Goal: Task Accomplishment & Management: Complete application form

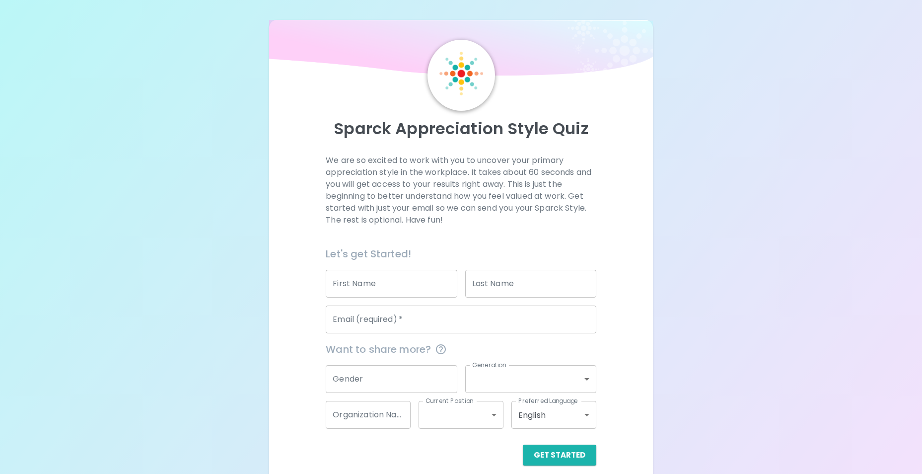
click at [359, 288] on input "First Name" at bounding box center [391, 284] width 131 height 28
type input "[PERSON_NAME]"
type input "[EMAIL_ADDRESS][DOMAIN_NAME]"
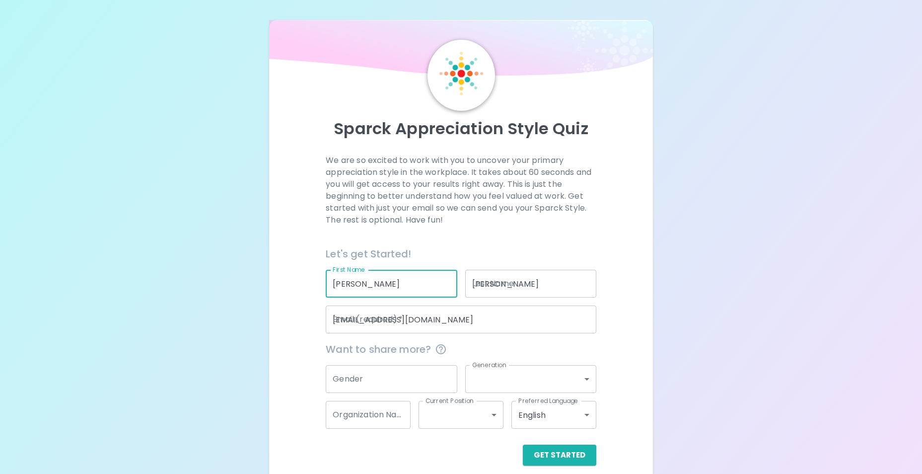
type input "Public Health - [GEOGRAPHIC_DATA] & [GEOGRAPHIC_DATA]"
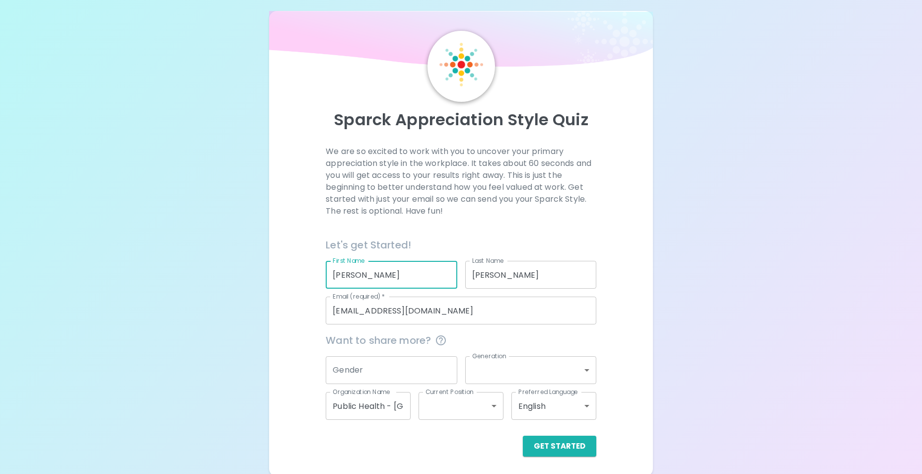
scroll to position [11, 0]
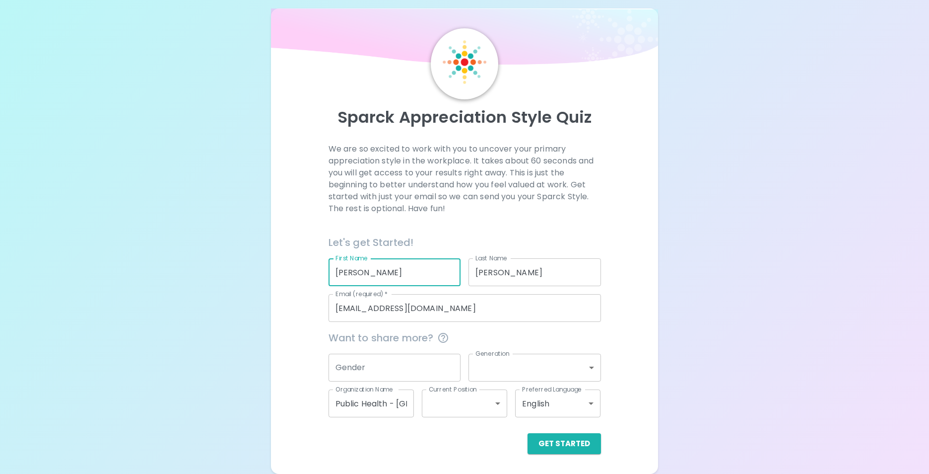
click at [584, 366] on body "Sparck Appreciation Style Quiz We are so excited to work with you to uncover yo…" at bounding box center [464, 231] width 929 height 485
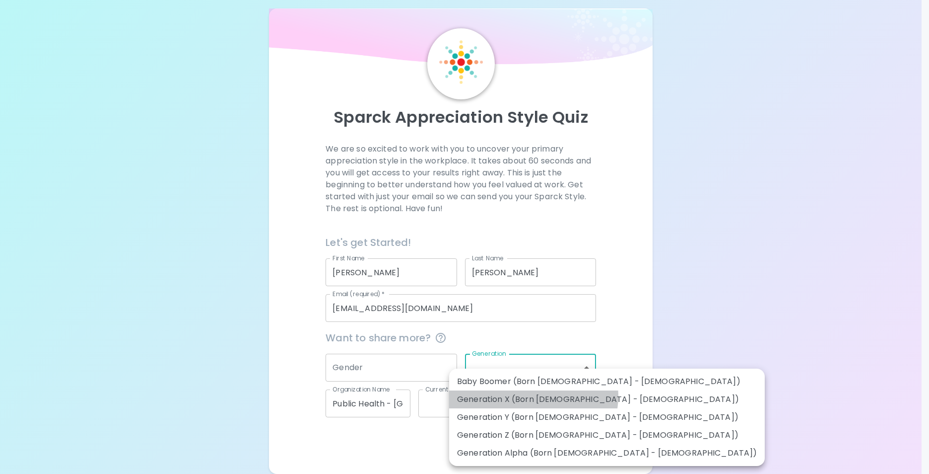
click at [533, 396] on li "Generation X (Born [DEMOGRAPHIC_DATA] - [DEMOGRAPHIC_DATA])" at bounding box center [607, 399] width 316 height 18
type input "generation_x"
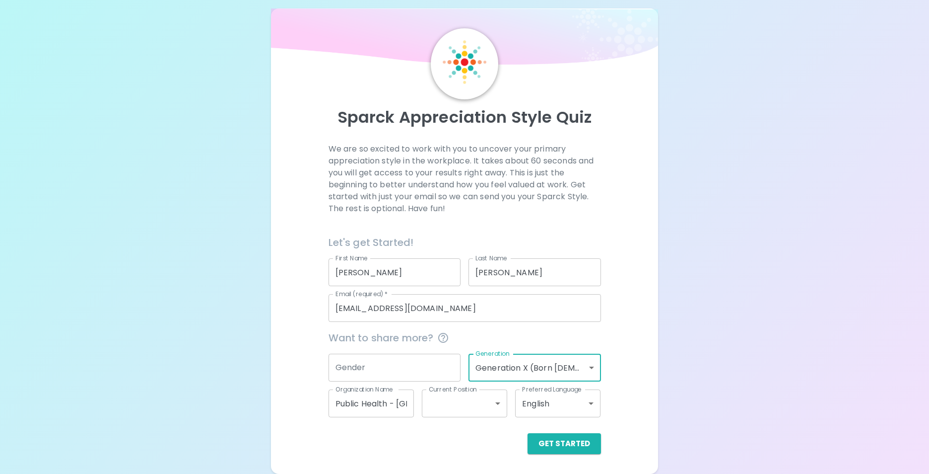
click at [493, 404] on body "Sparck Appreciation Style Quiz We are so excited to work with you to uncover yo…" at bounding box center [464, 231] width 929 height 485
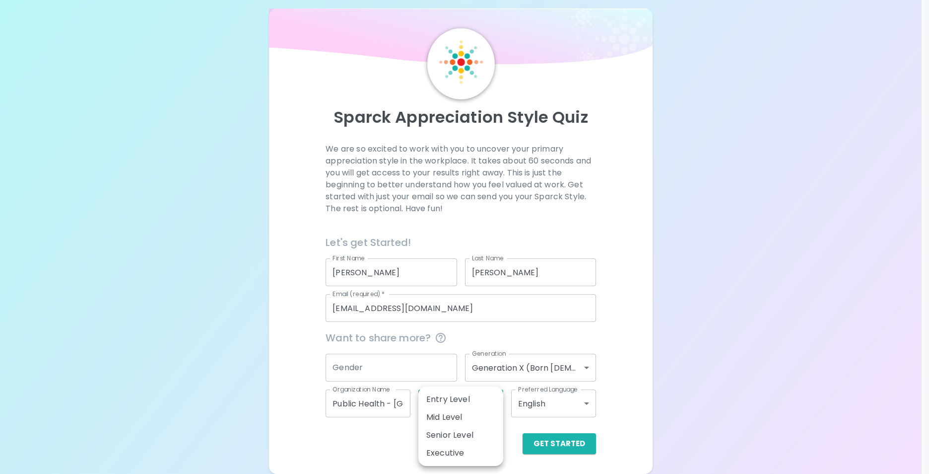
click at [403, 448] on div at bounding box center [464, 237] width 929 height 474
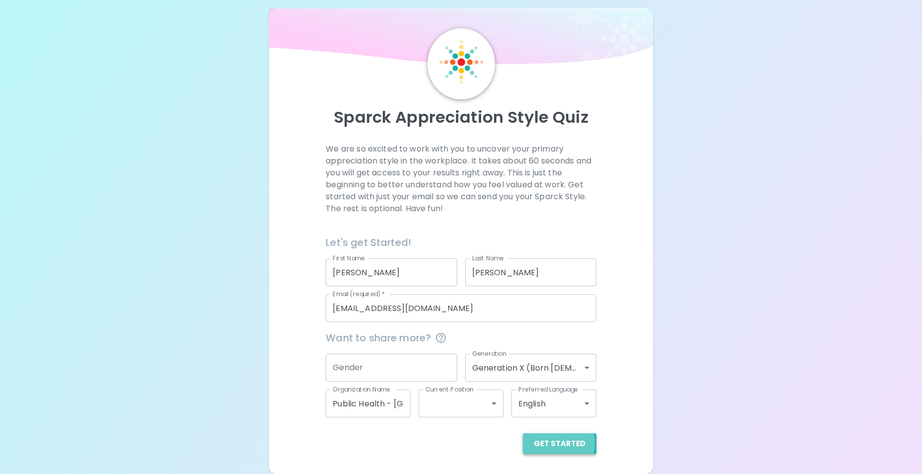
click at [541, 442] on button "Get Started" at bounding box center [559, 443] width 73 height 21
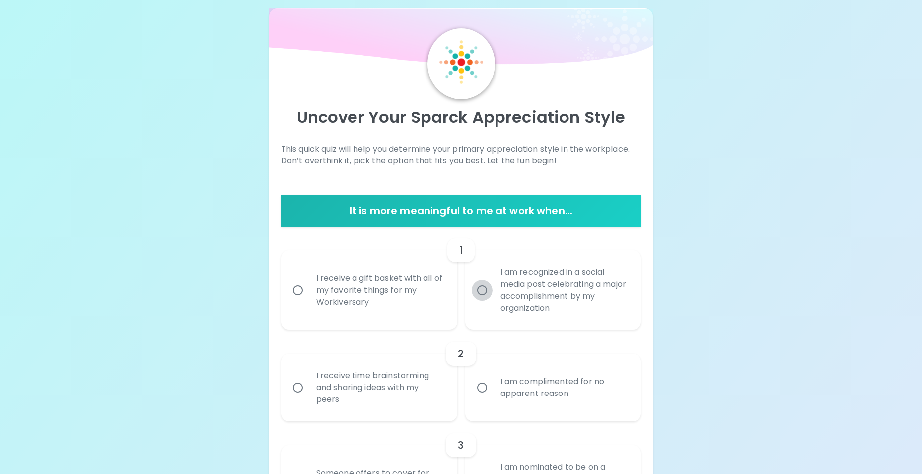
click at [481, 288] on input "I am recognized in a social media post celebrating a major accomplishment by my…" at bounding box center [482, 290] width 21 height 21
radio input "true"
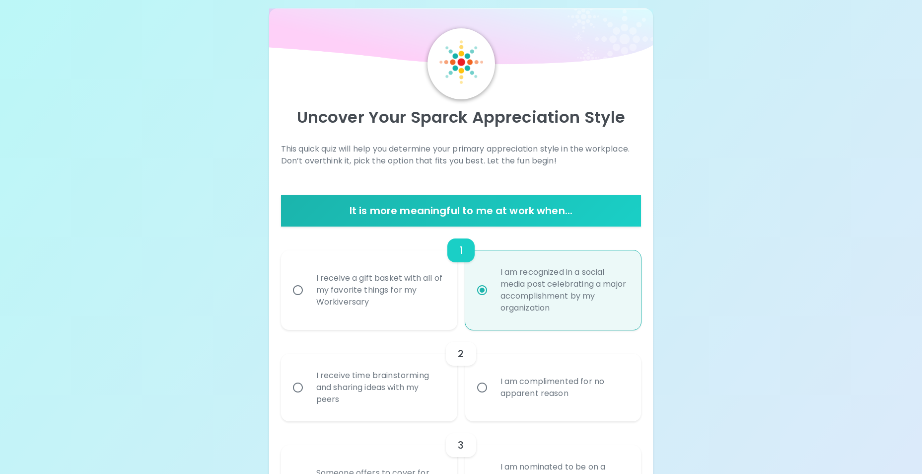
scroll to position [91, 0]
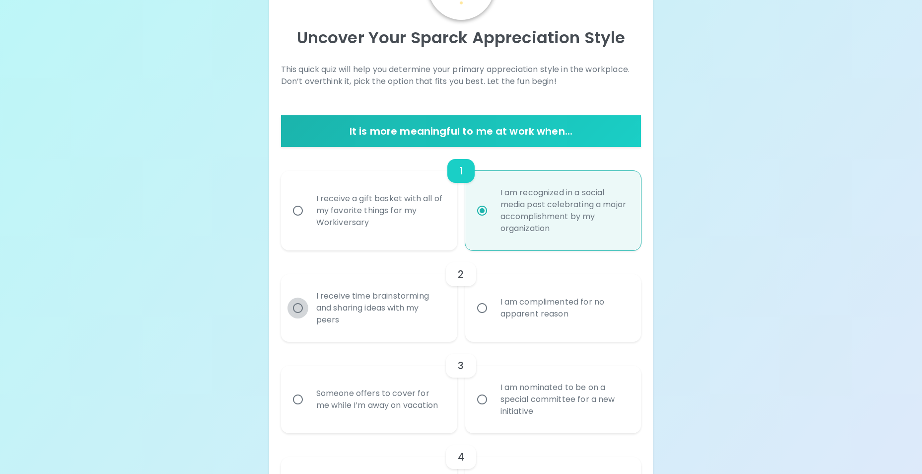
click at [292, 307] on input "I receive time brainstorming and sharing ideas with my peers" at bounding box center [297, 307] width 21 height 21
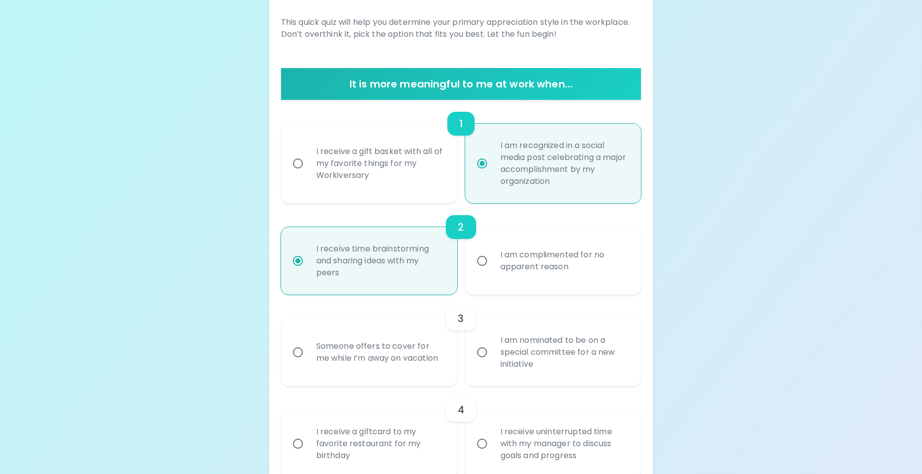
scroll to position [170, 0]
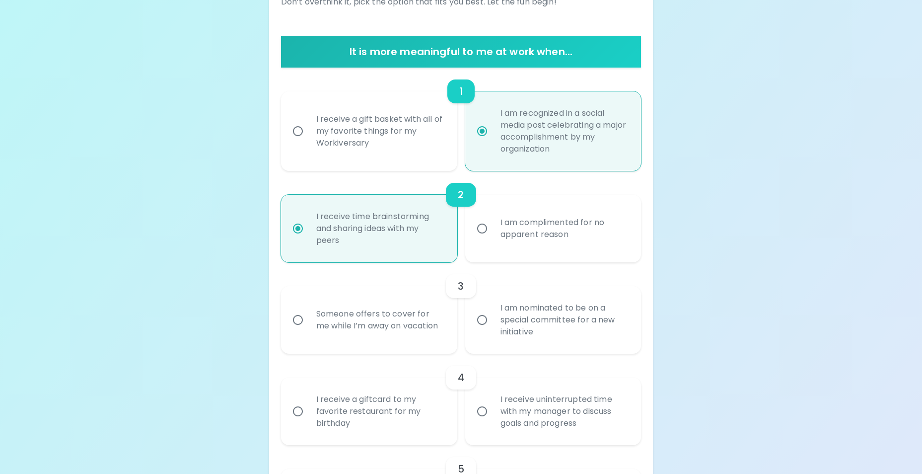
radio input "true"
click at [297, 318] on input "Someone offers to cover for me while I’m away on vacation" at bounding box center [297, 319] width 21 height 21
radio input "false"
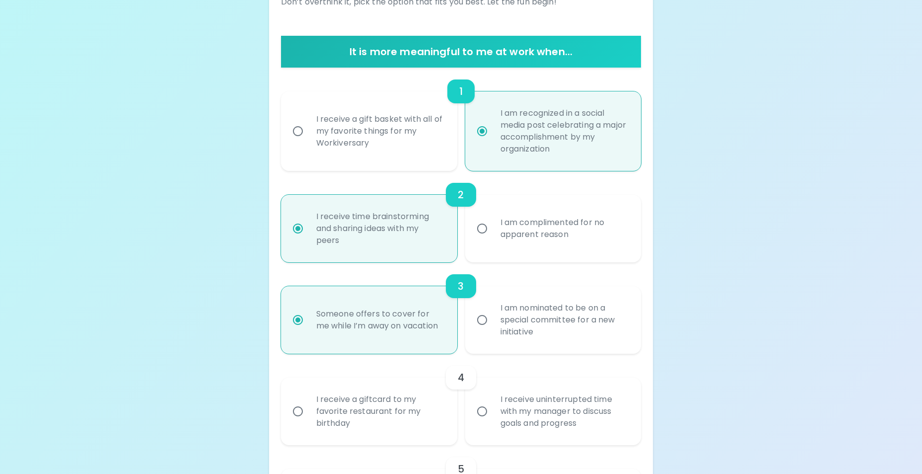
scroll to position [250, 0]
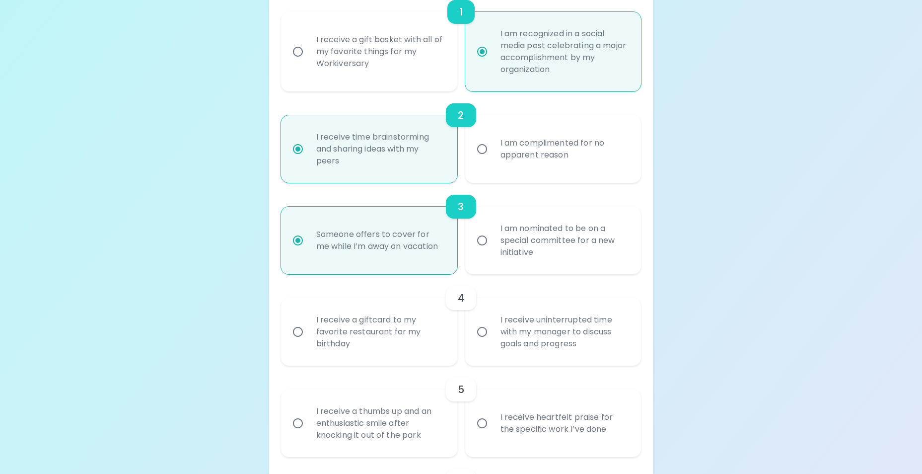
radio input "true"
click at [482, 333] on input "I receive uninterrupted time with my manager to discuss goals and progress" at bounding box center [482, 331] width 21 height 21
radio input "false"
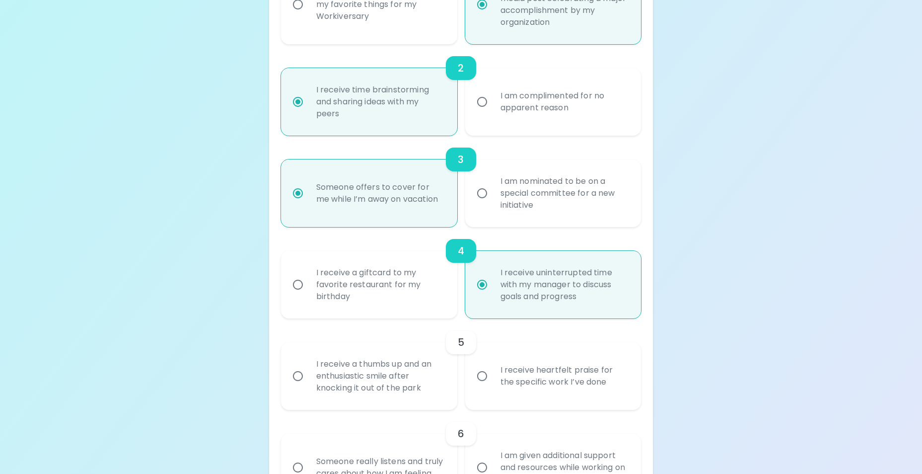
scroll to position [329, 0]
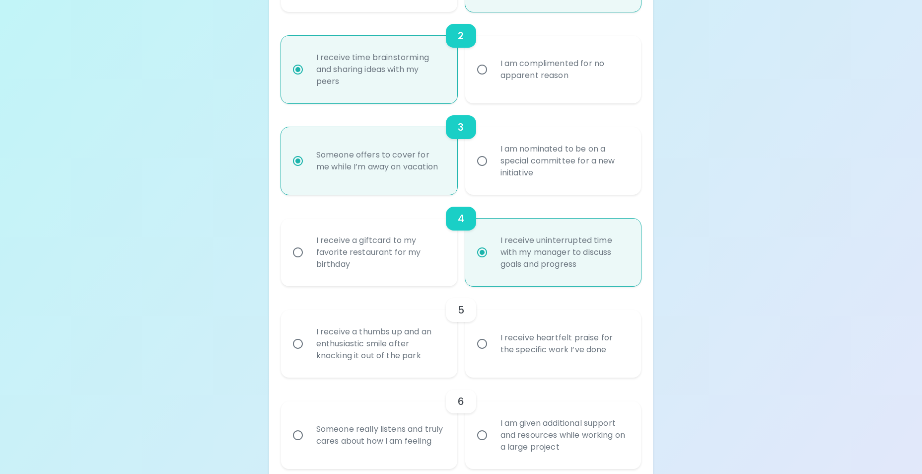
radio input "true"
click at [483, 343] on input "I receive heartfelt praise for the specific work I’ve done" at bounding box center [482, 343] width 21 height 21
radio input "false"
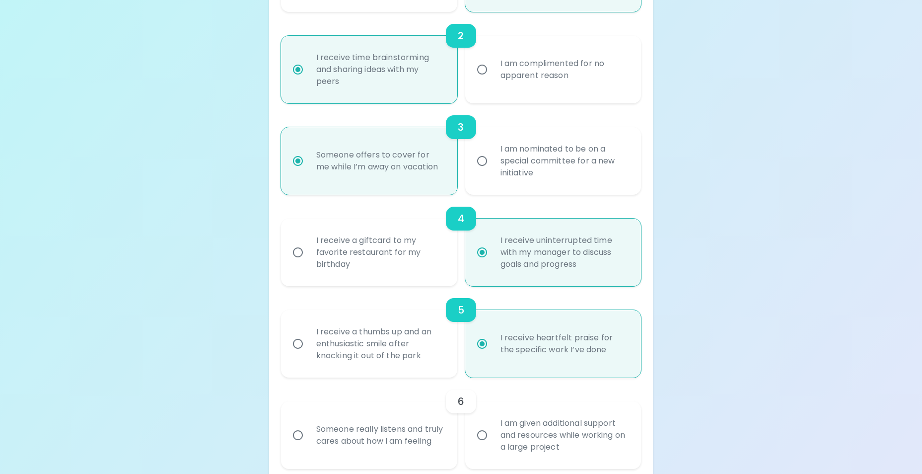
scroll to position [409, 0]
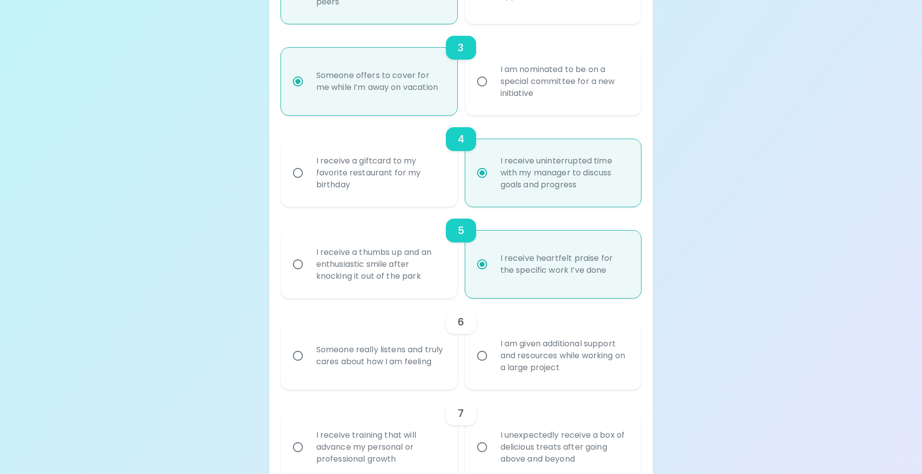
radio input "true"
click at [295, 356] on input "Someone really listens and truly cares about how I am feeling" at bounding box center [297, 355] width 21 height 21
radio input "false"
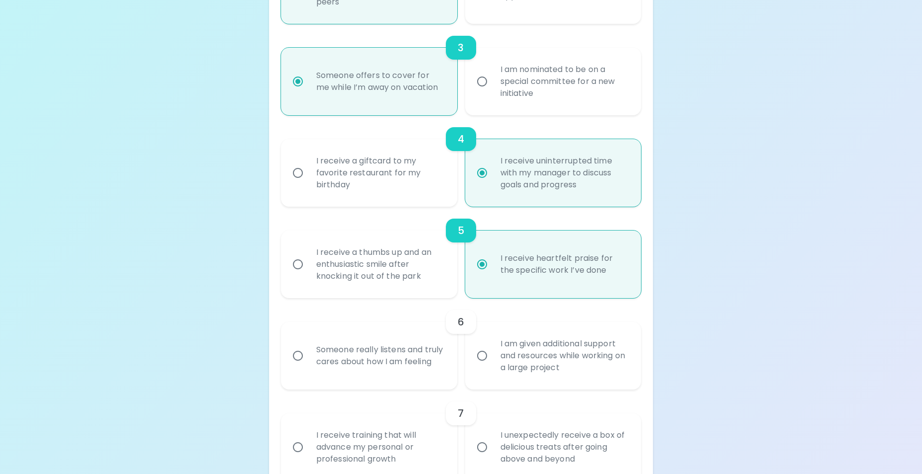
radio input "false"
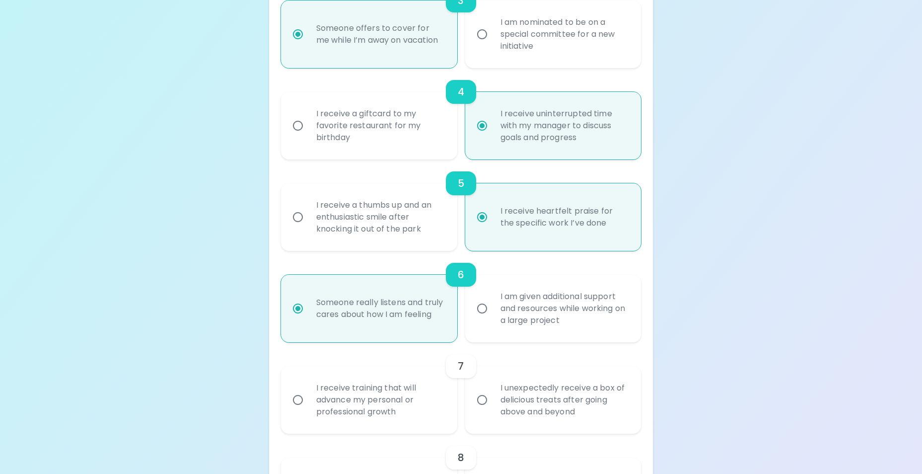
scroll to position [488, 0]
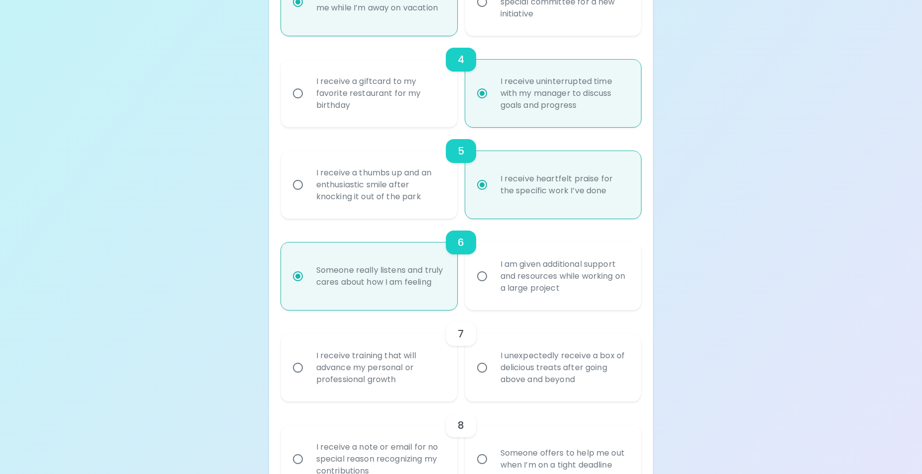
radio input "true"
click at [297, 370] on input "I receive training that will advance my personal or professional growth" at bounding box center [297, 367] width 21 height 21
radio input "false"
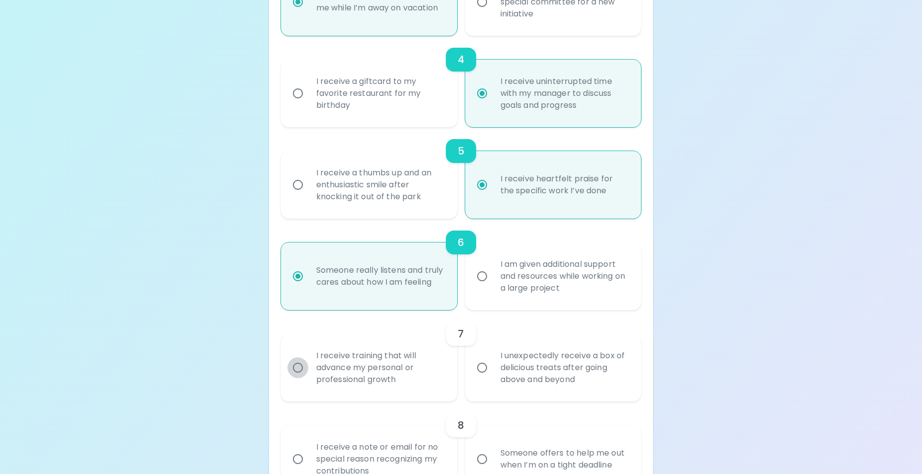
radio input "false"
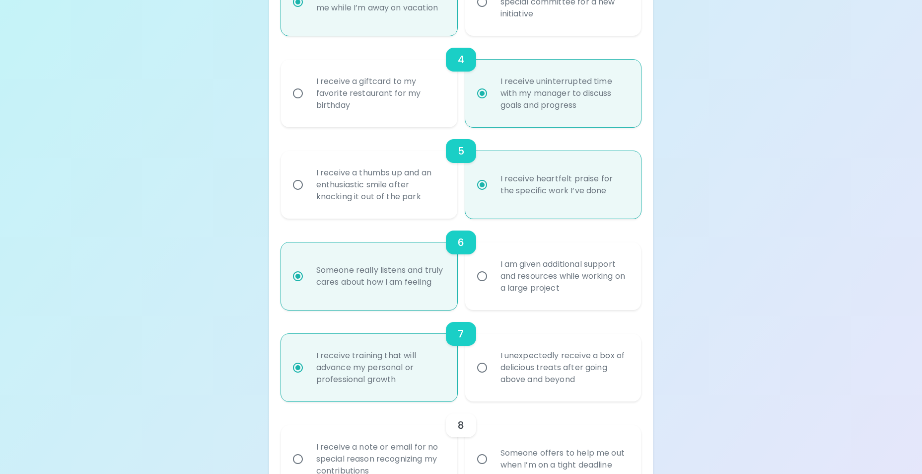
scroll to position [567, 0]
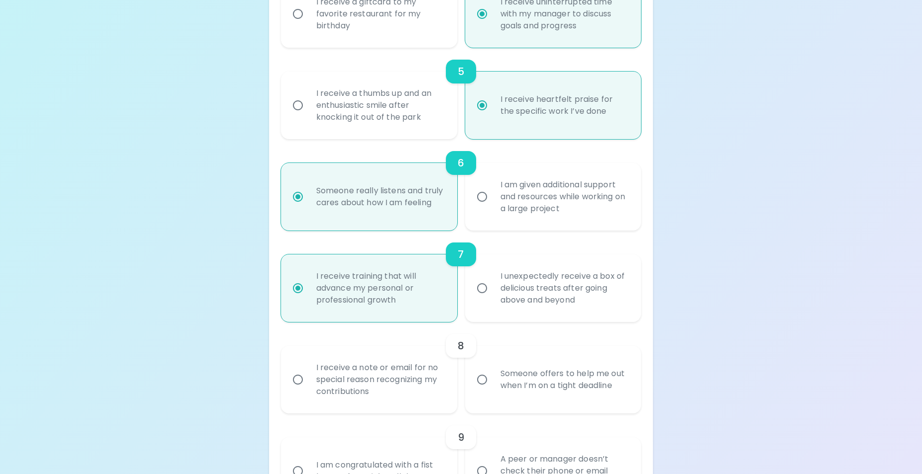
radio input "true"
click at [481, 380] on input "Someone offers to help me out when I’m on a tight deadline" at bounding box center [482, 379] width 21 height 21
radio input "false"
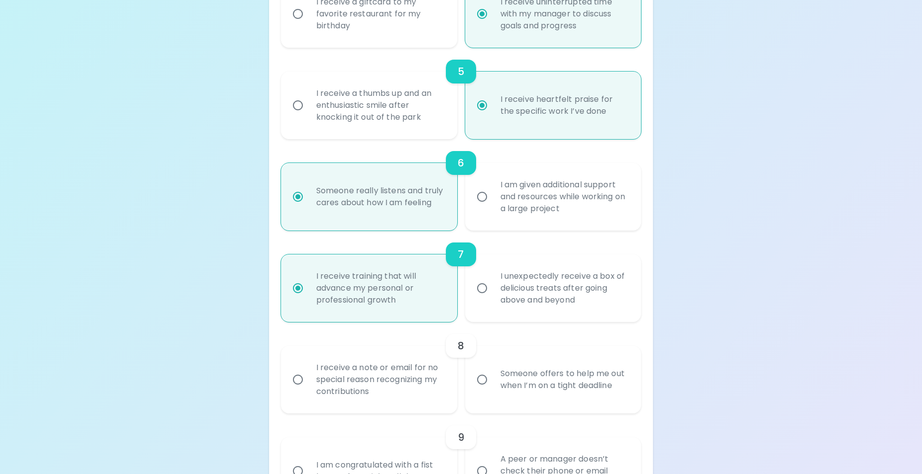
radio input "false"
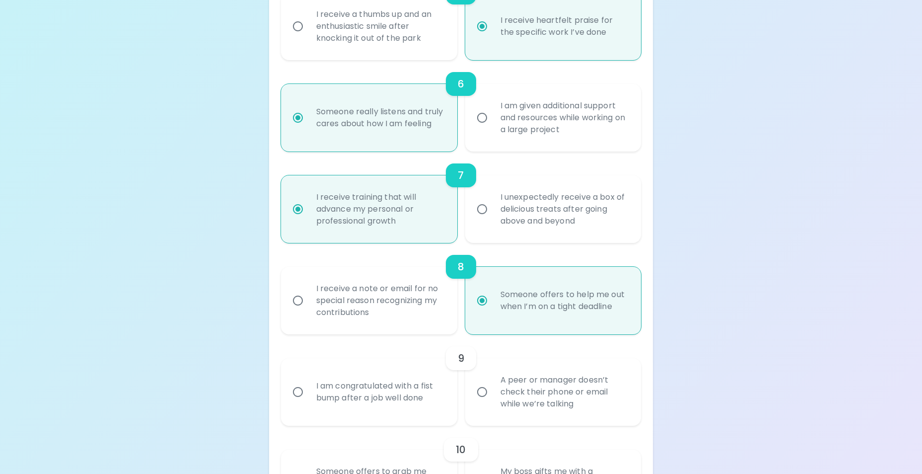
scroll to position [647, 0]
radio input "true"
click at [294, 394] on input "I am congratulated with a fist bump after a job well done" at bounding box center [297, 391] width 21 height 21
radio input "false"
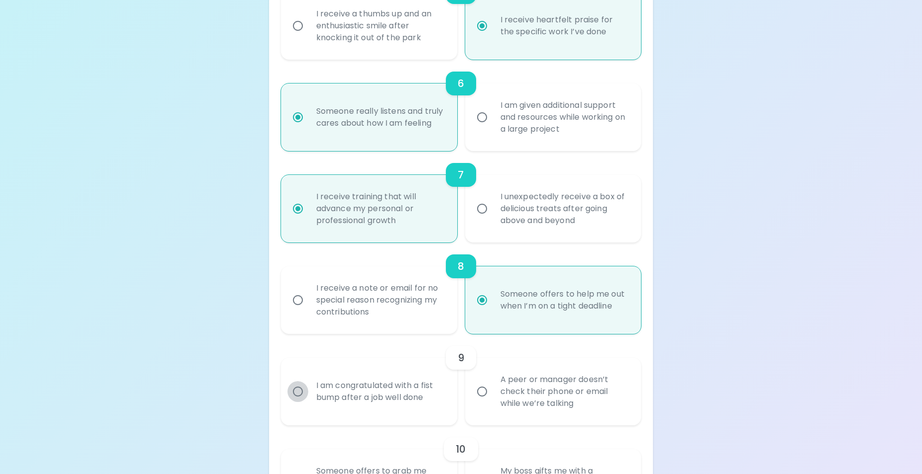
radio input "false"
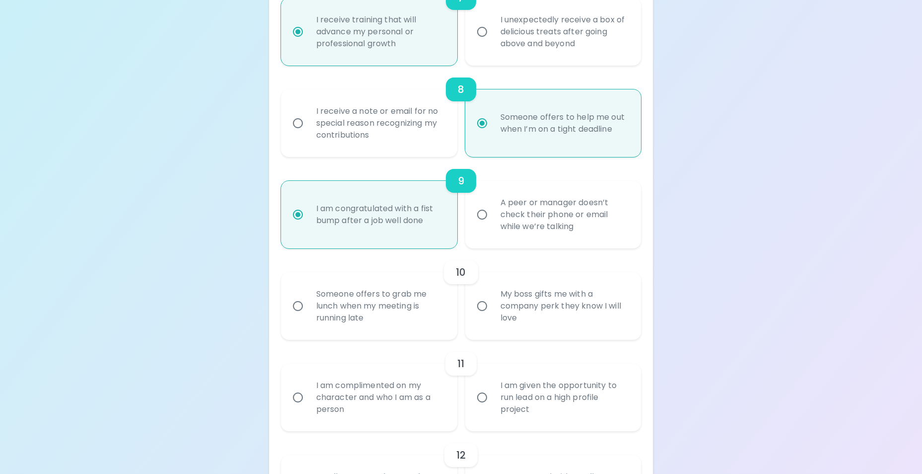
scroll to position [826, 0]
radio input "true"
click at [295, 307] on input "Someone offers to grab me lunch when my meeting is running late" at bounding box center [297, 303] width 21 height 21
radio input "false"
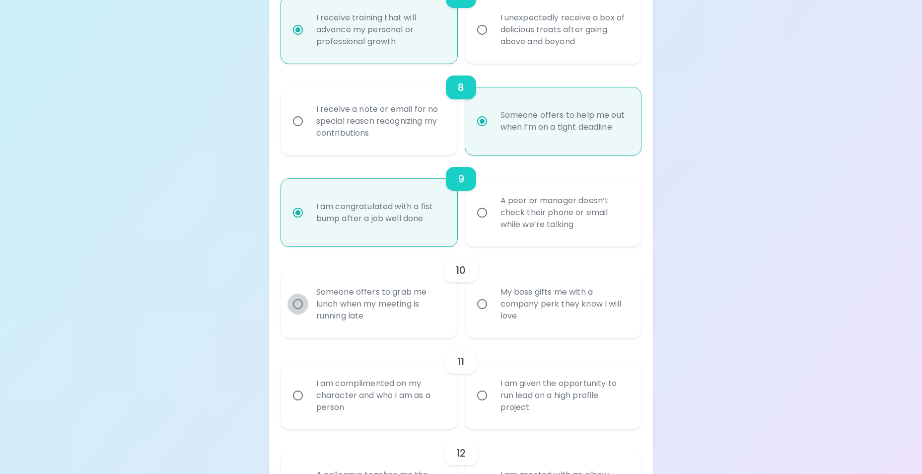
radio input "false"
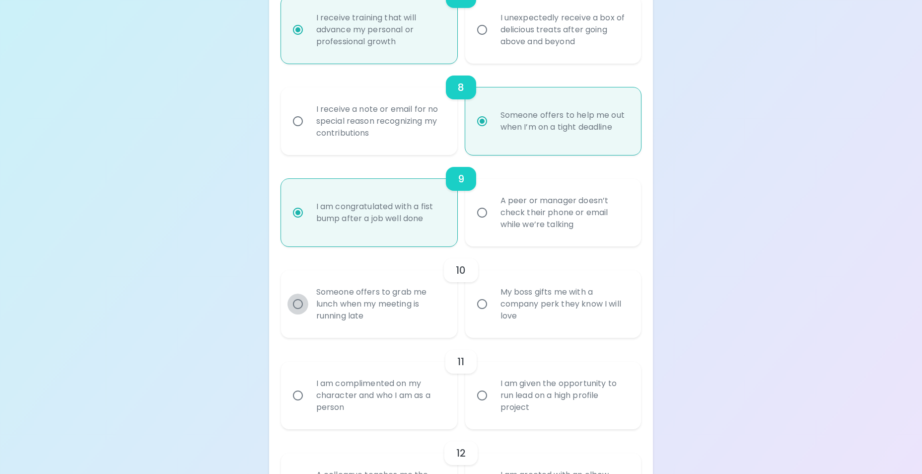
radio input "false"
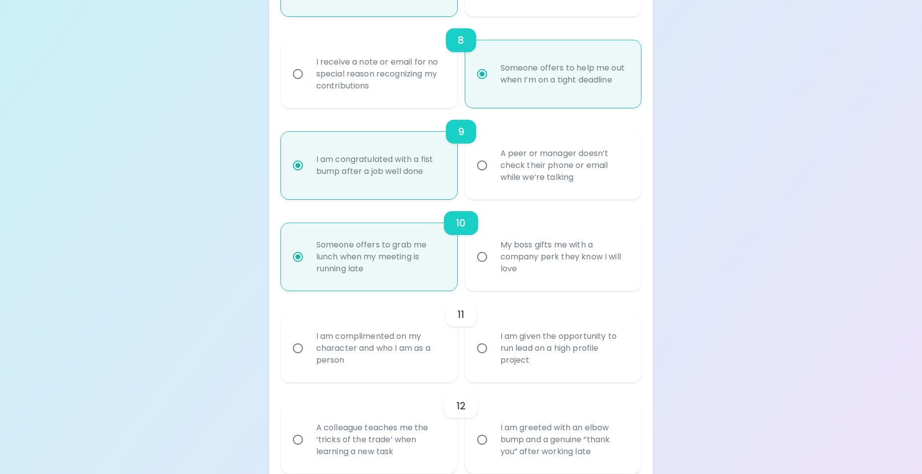
scroll to position [905, 0]
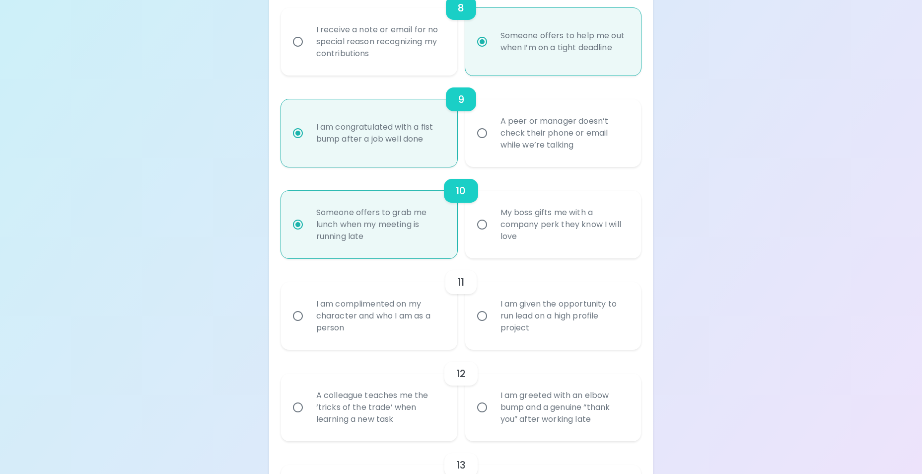
radio input "true"
click at [298, 318] on input "I am complimented on my character and who I am as a person" at bounding box center [297, 315] width 21 height 21
radio input "false"
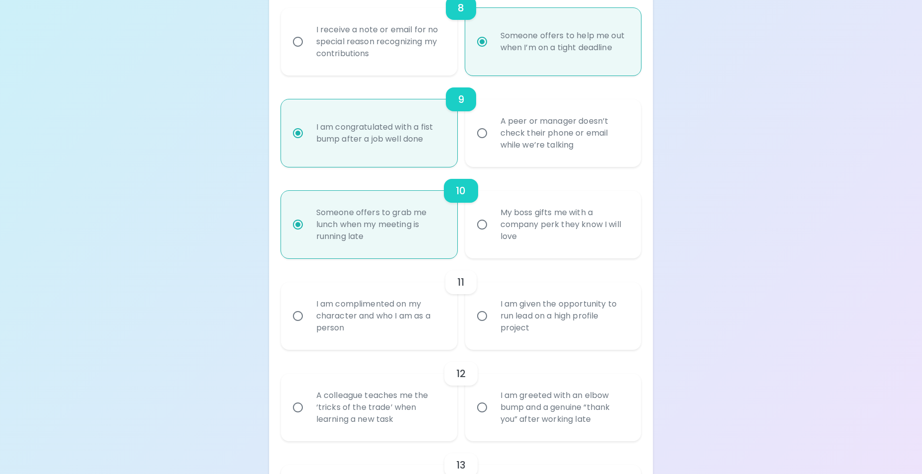
radio input "false"
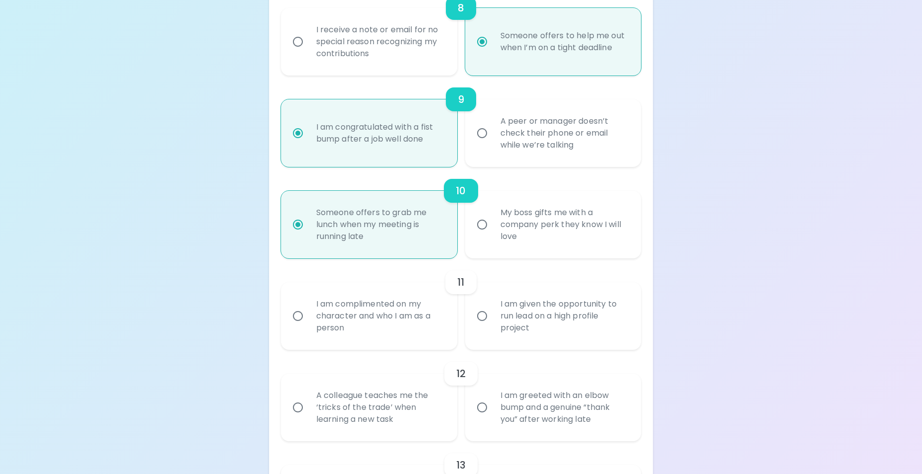
radio input "false"
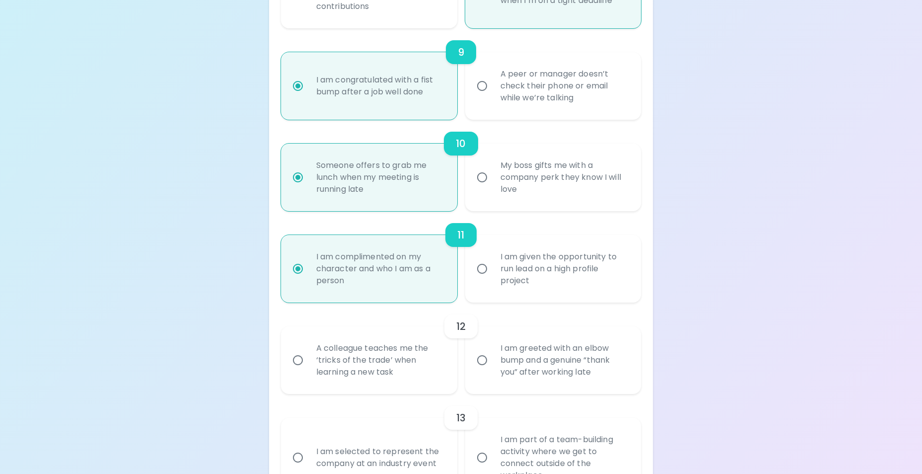
scroll to position [984, 0]
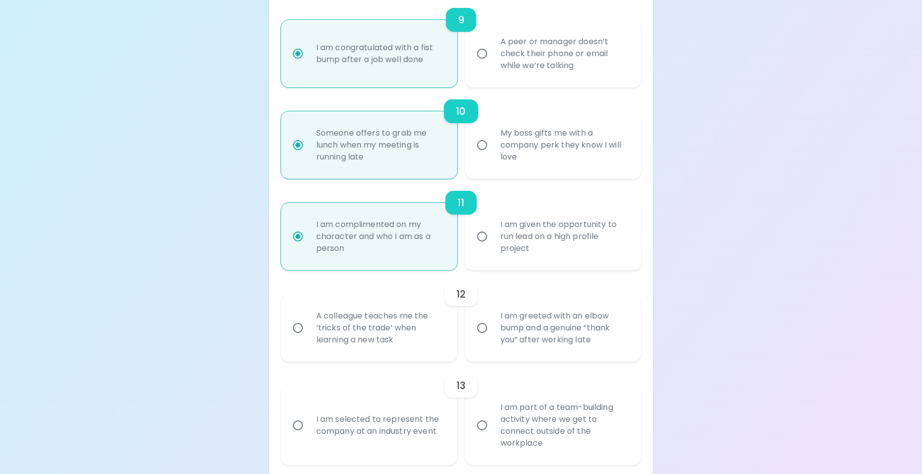
radio input "true"
click at [301, 325] on input "A colleague teaches me the ‘tricks of the trade’ when learning a new task" at bounding box center [297, 327] width 21 height 21
radio input "false"
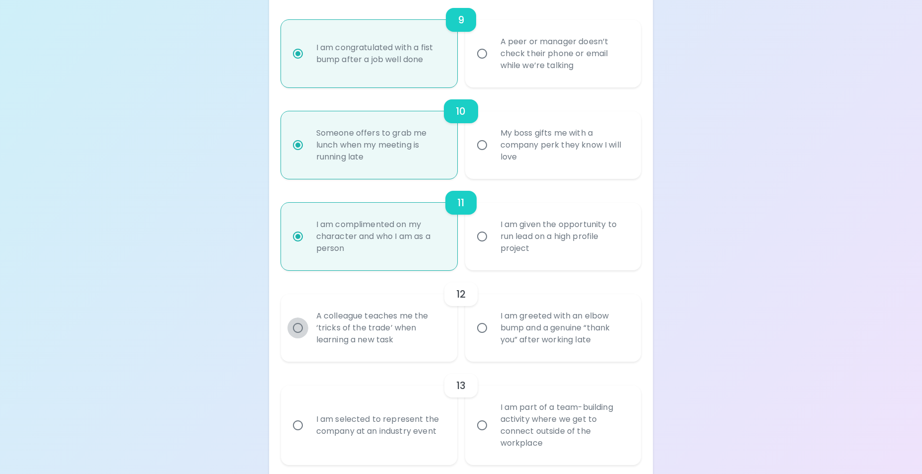
radio input "false"
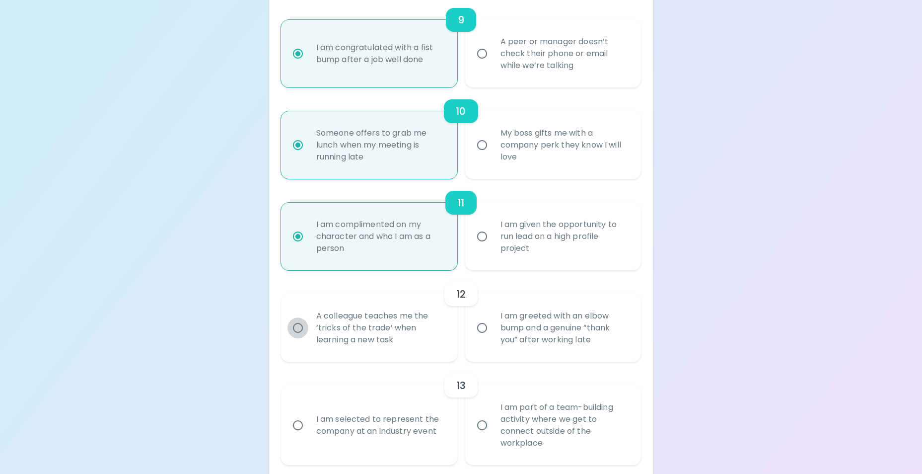
radio input "false"
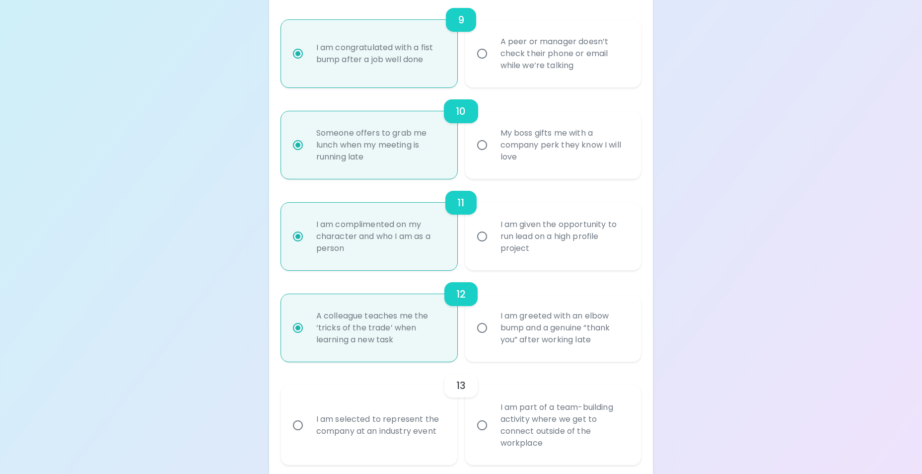
scroll to position [1064, 0]
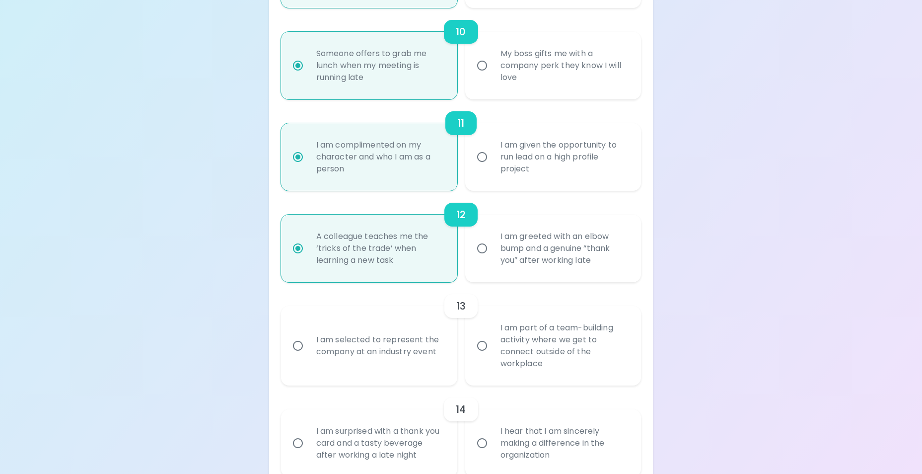
radio input "true"
click at [295, 347] on input "I am selected to represent the company at an industry event" at bounding box center [297, 345] width 21 height 21
radio input "false"
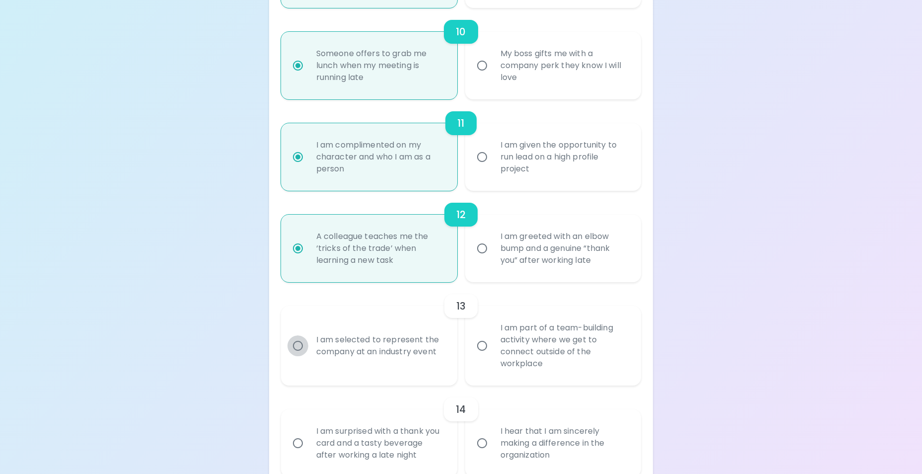
radio input "false"
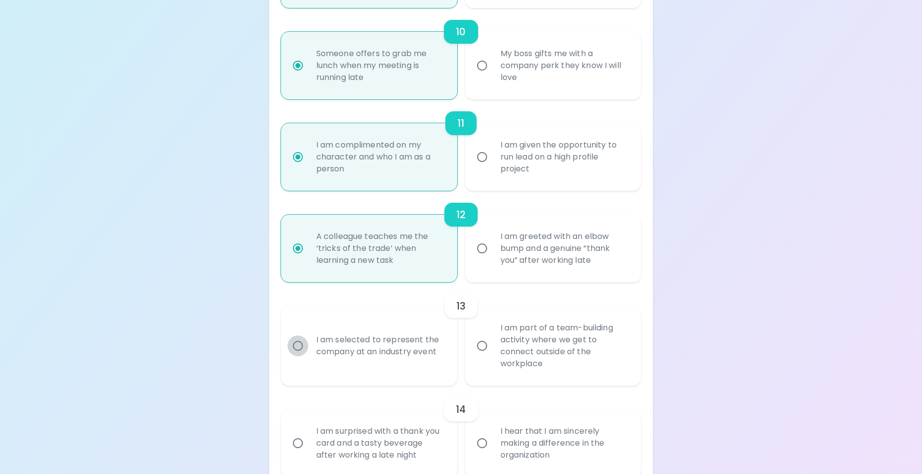
radio input "false"
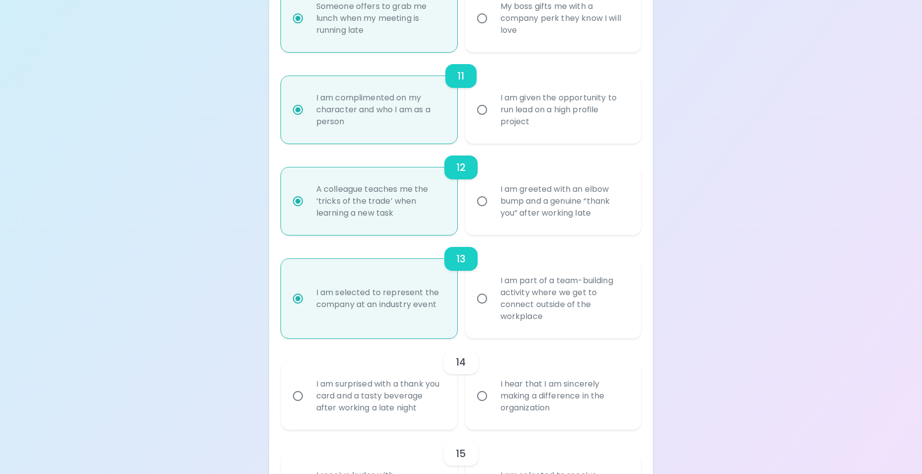
scroll to position [1143, 0]
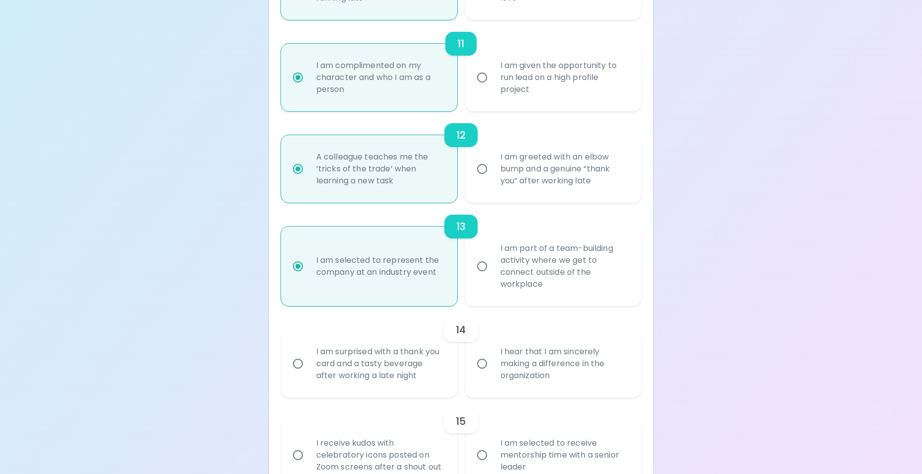
radio input "true"
click at [483, 362] on input "I hear that I am sincerely making a difference in the organization" at bounding box center [482, 363] width 21 height 21
radio input "false"
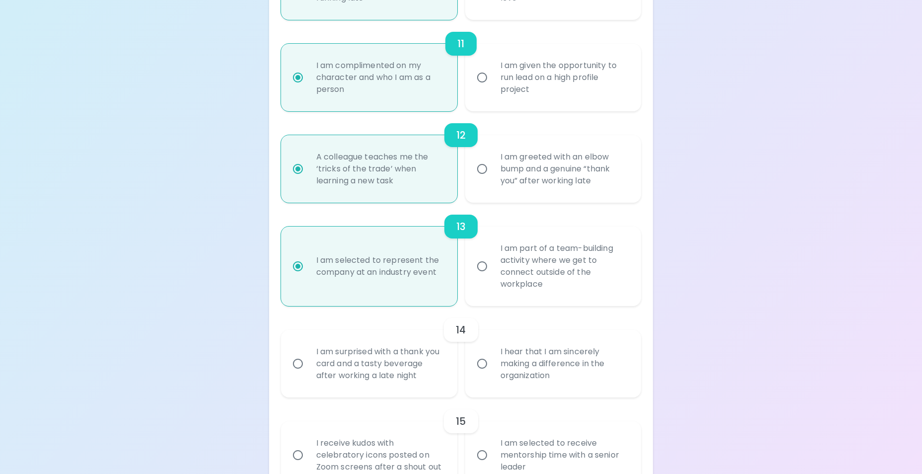
radio input "false"
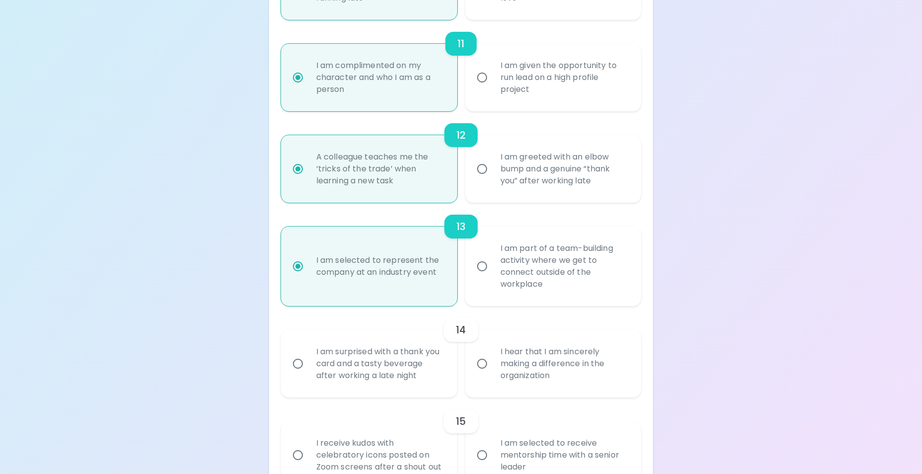
radio input "false"
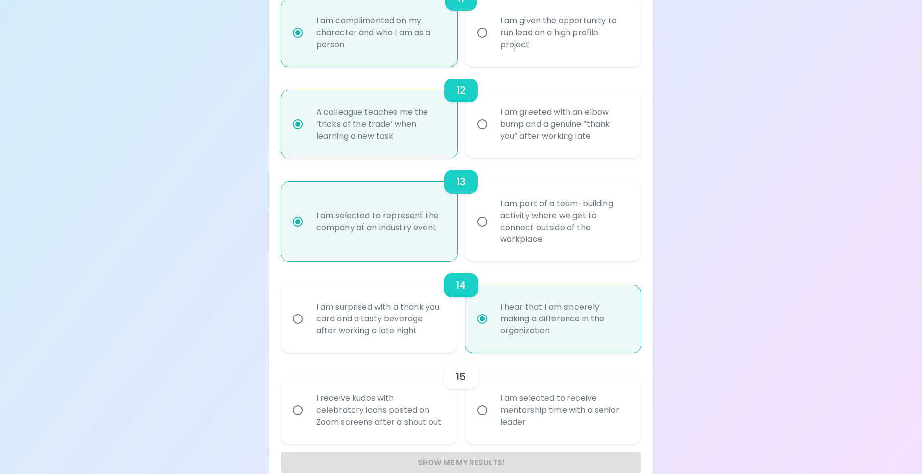
scroll to position [1207, 0]
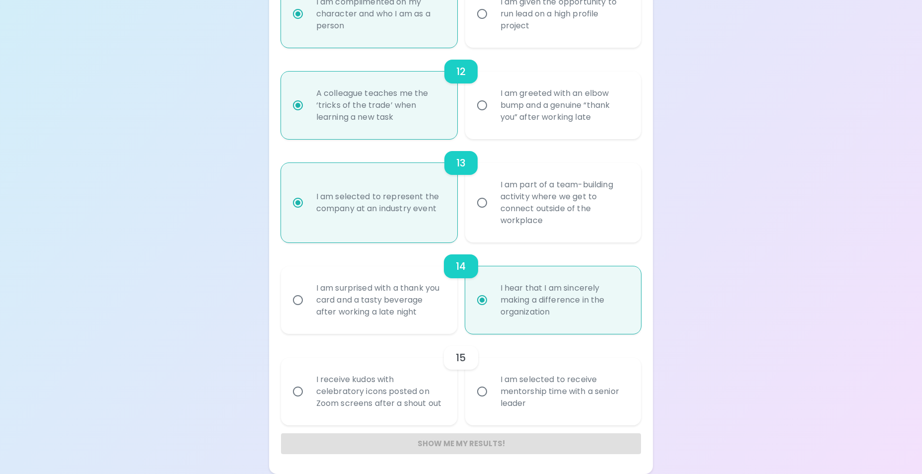
radio input "true"
click at [481, 392] on input "I am selected to receive mentorship time with a senior leader" at bounding box center [482, 391] width 21 height 21
radio input "false"
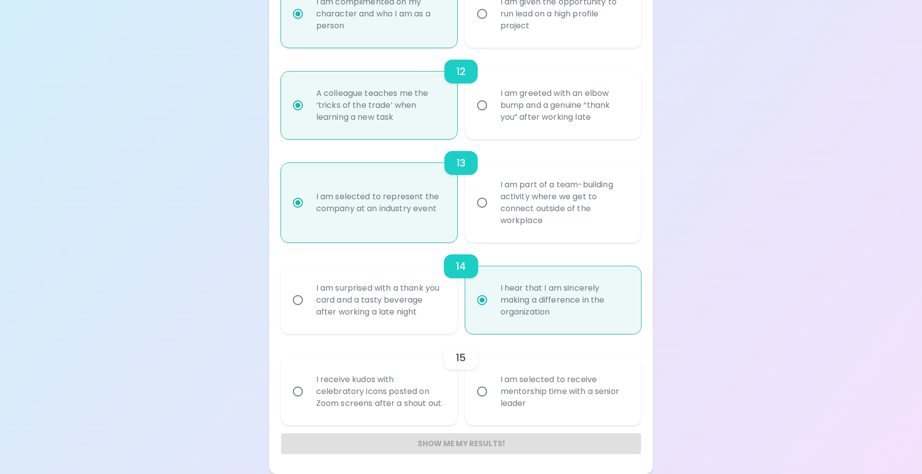
radio input "false"
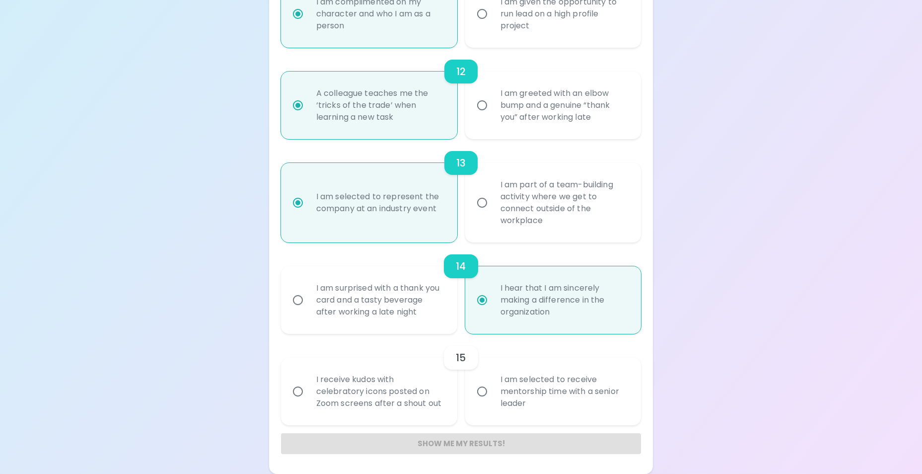
radio input "false"
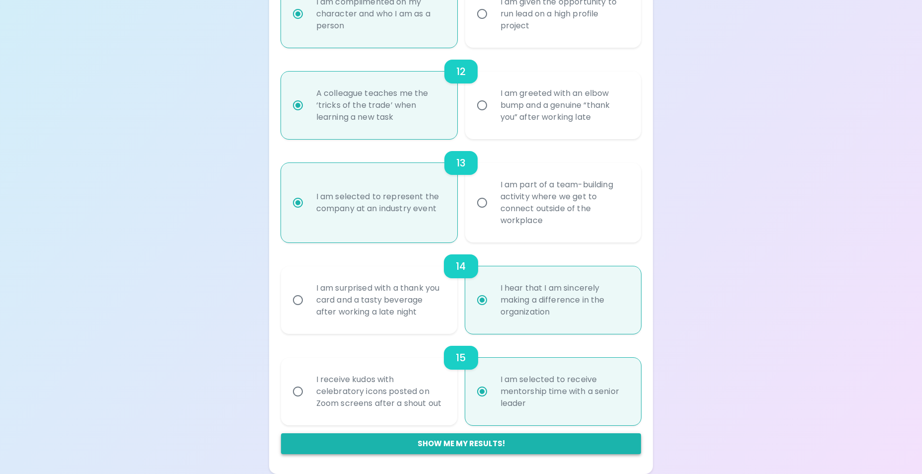
radio input "true"
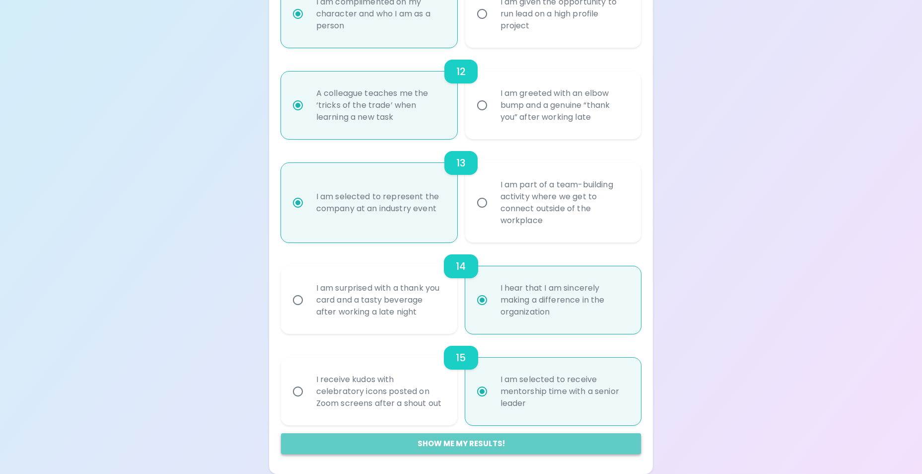
click at [451, 447] on button "Show me my results!" at bounding box center [461, 443] width 360 height 21
radio input "false"
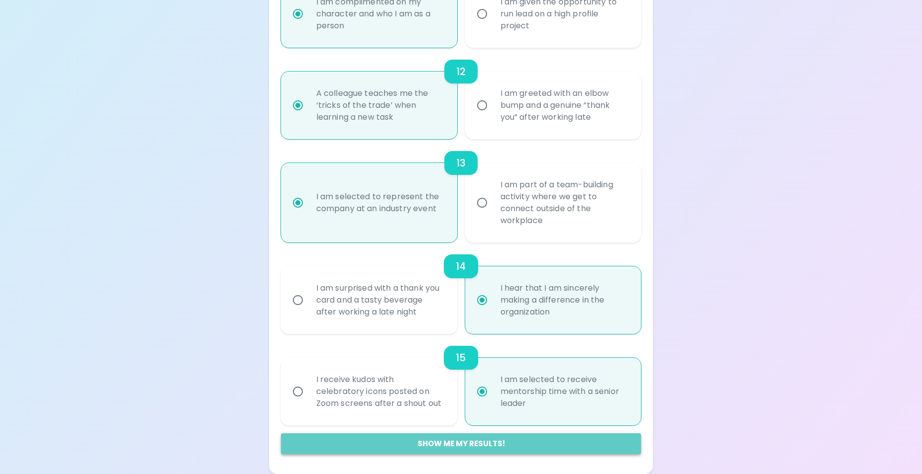
radio input "false"
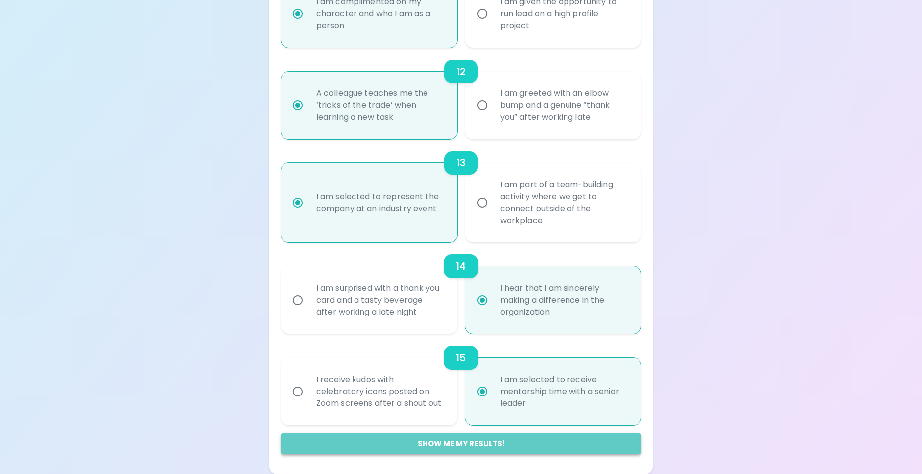
radio input "false"
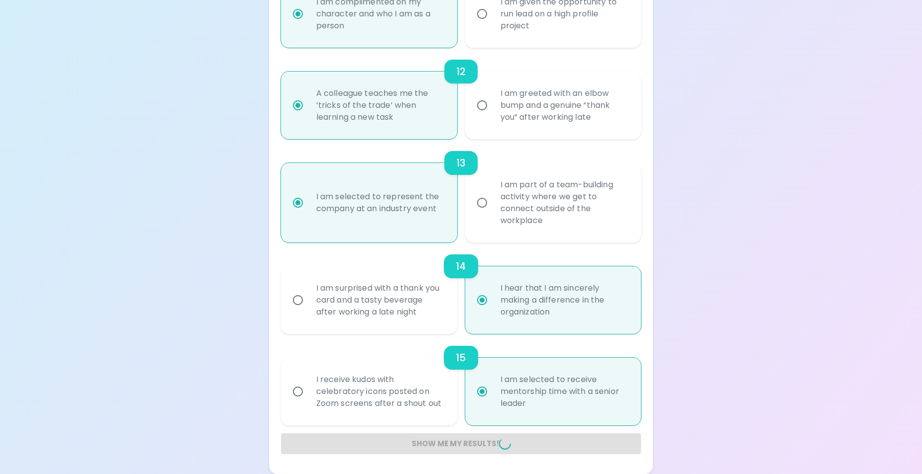
radio input "false"
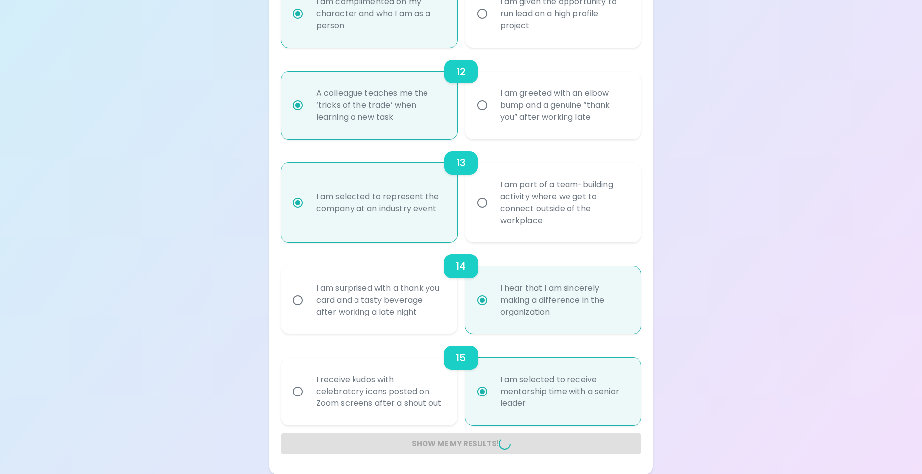
radio input "false"
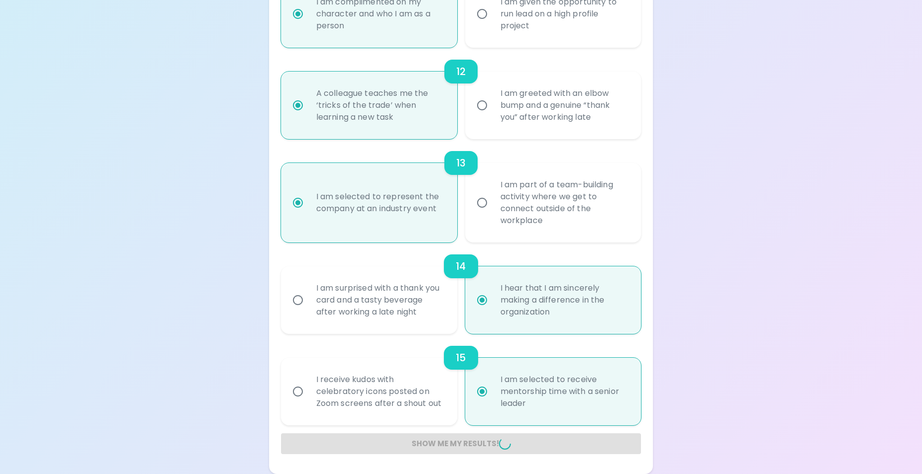
radio input "false"
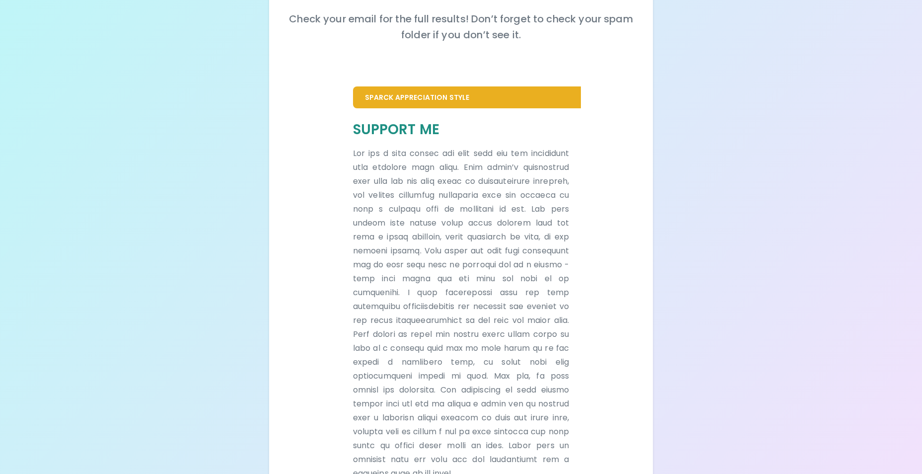
scroll to position [0, 0]
